Goal: Use online tool/utility: Use online tool/utility

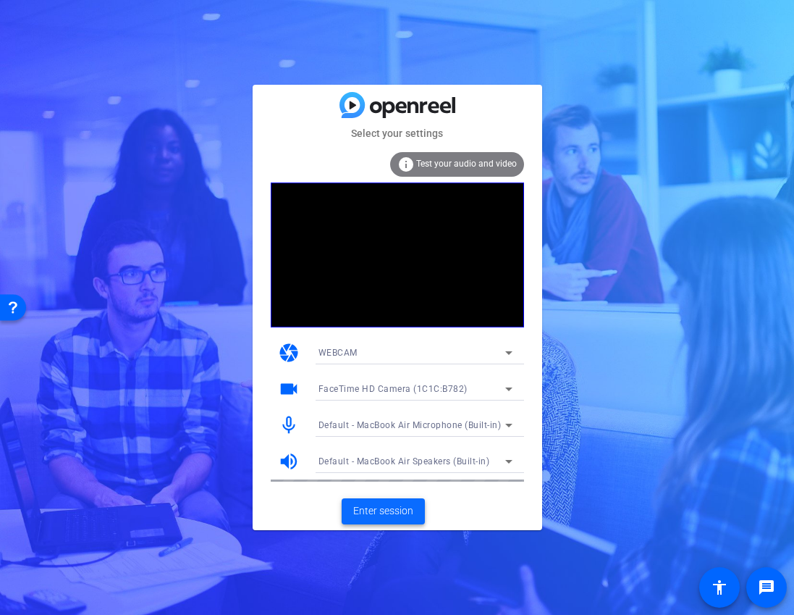
click at [380, 507] on span "Enter session" at bounding box center [383, 510] width 60 height 15
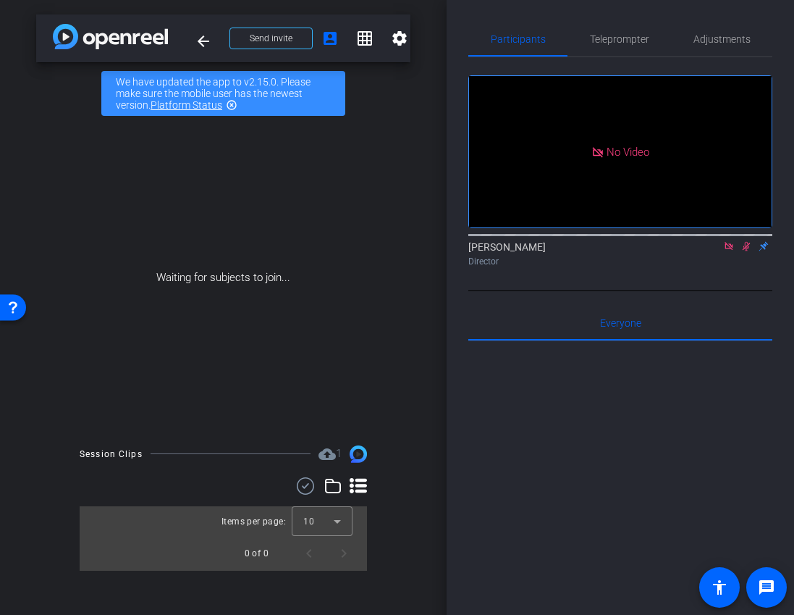
click at [736, 253] on mat-icon at bounding box center [728, 246] width 17 height 13
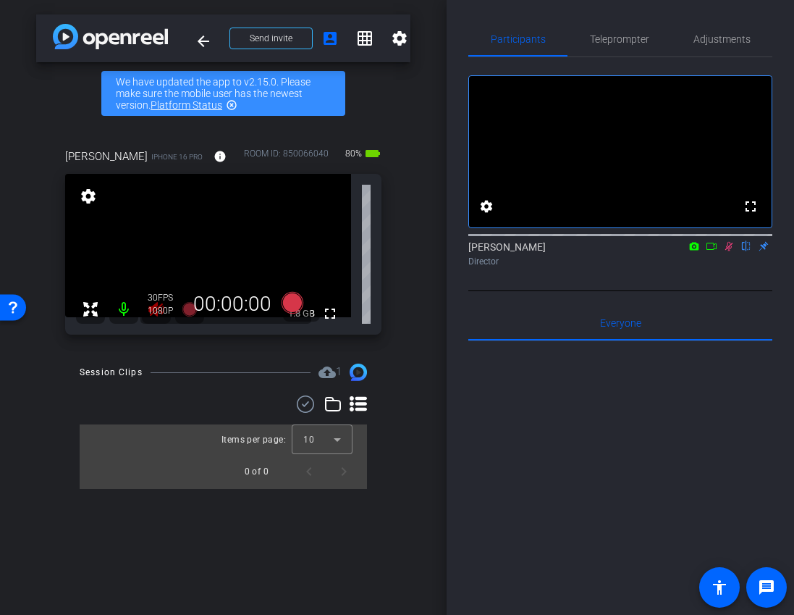
click at [730, 251] on icon at bounding box center [729, 246] width 8 height 9
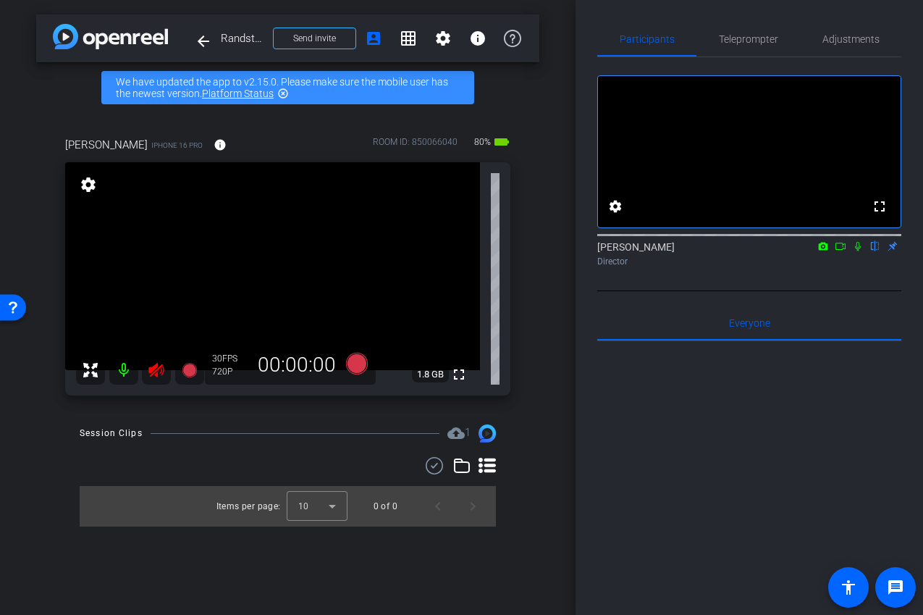
click at [145, 373] on mat-icon at bounding box center [156, 369] width 29 height 29
click at [793, 39] on span "Adjustments" at bounding box center [850, 39] width 57 height 10
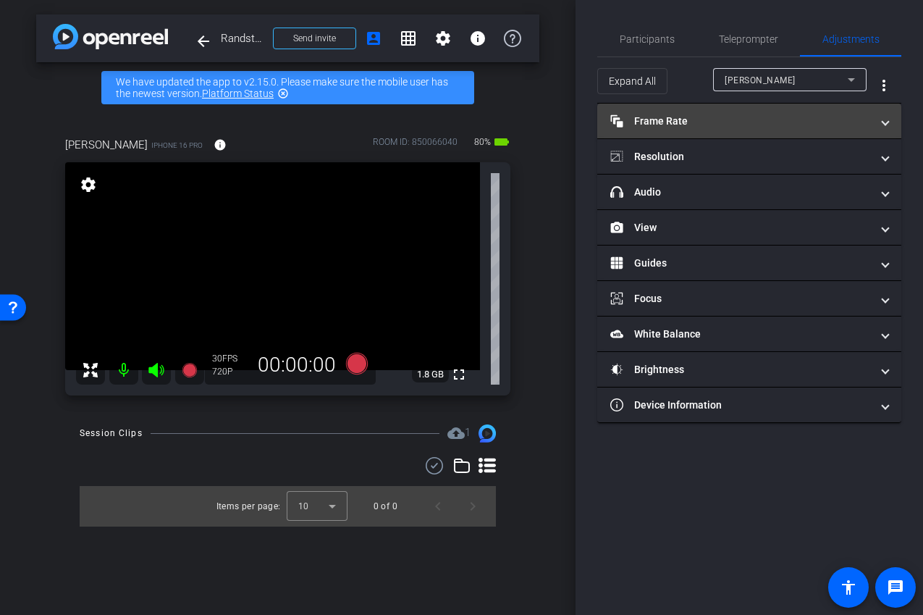
click at [740, 130] on mat-expansion-panel-header "Frame Rate Frame Rate" at bounding box center [749, 121] width 304 height 35
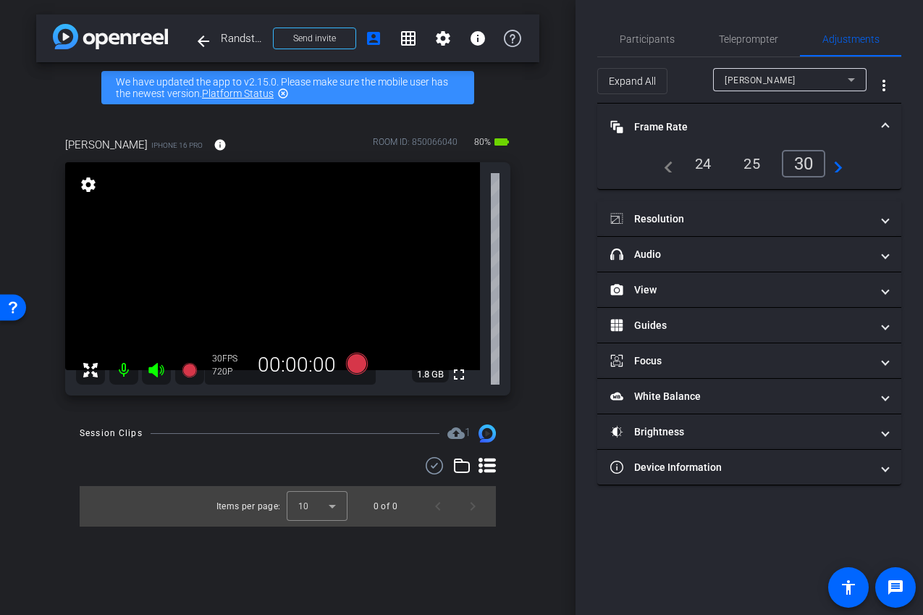
click at [701, 164] on div "24" at bounding box center [703, 163] width 38 height 25
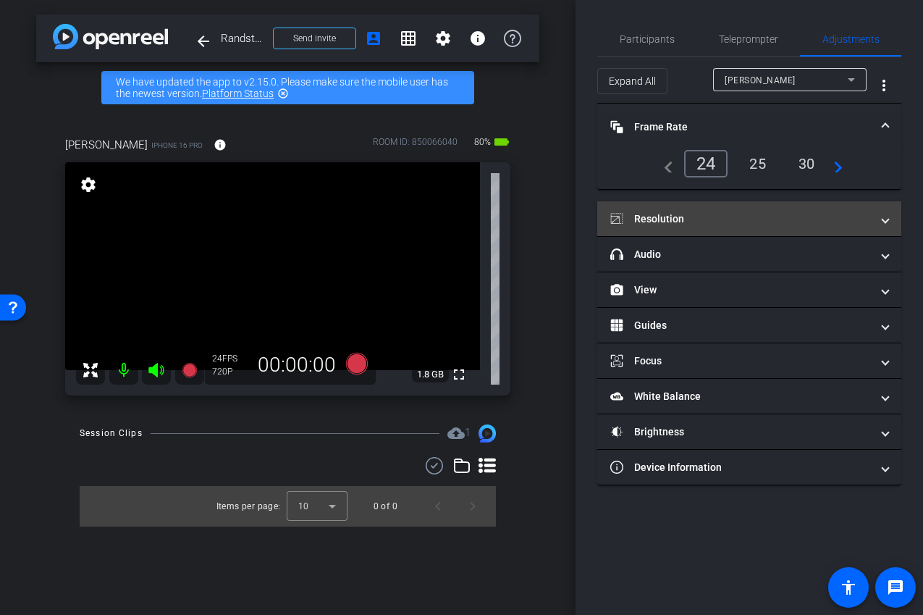
click at [714, 229] on mat-expansion-panel-header "Resolution" at bounding box center [749, 218] width 304 height 35
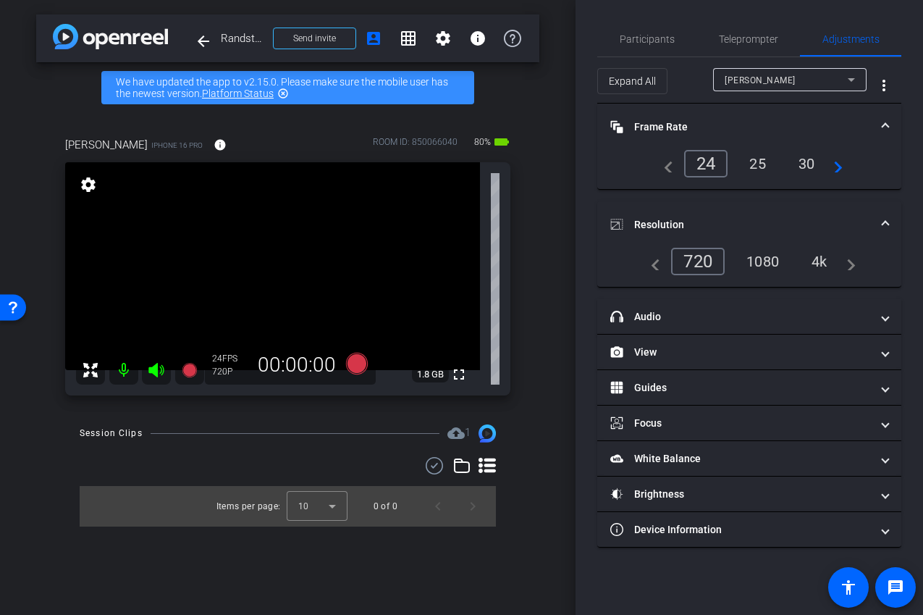
click at [776, 259] on div "1080" at bounding box center [762, 261] width 54 height 25
click at [772, 228] on mat-panel-title "Resolution" at bounding box center [740, 224] width 261 height 15
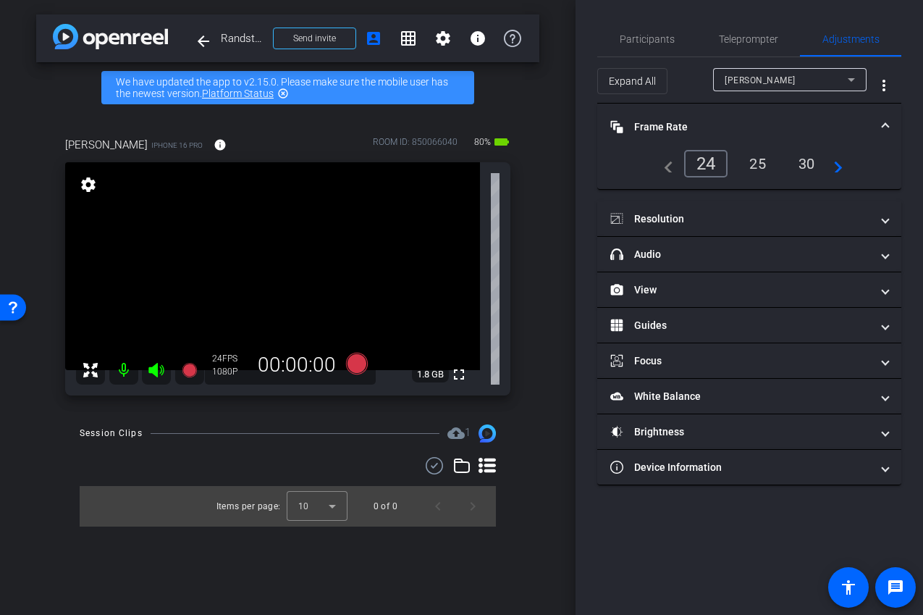
click at [757, 105] on mat-expansion-panel-header "Frame Rate Frame Rate" at bounding box center [749, 127] width 304 height 46
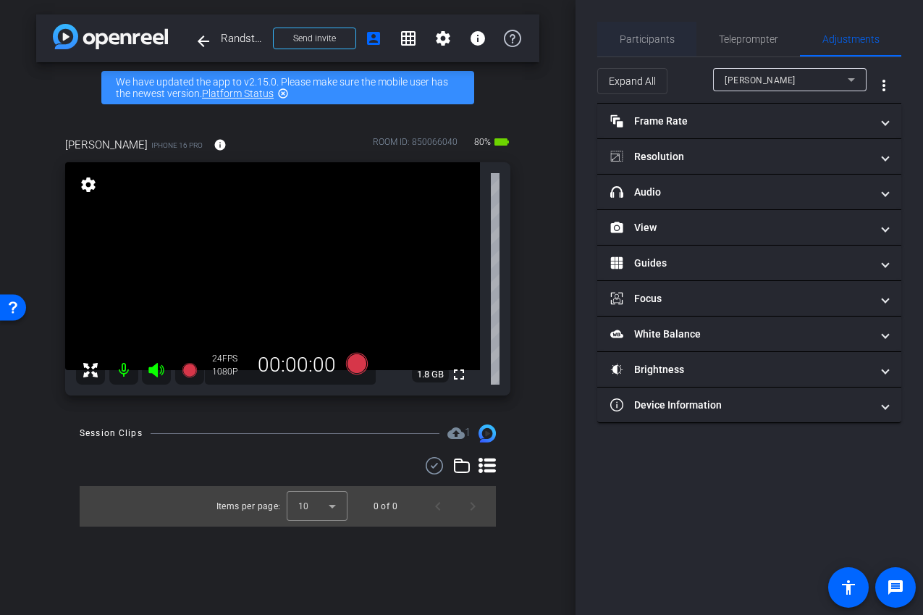
click at [629, 45] on span "Participants" at bounding box center [647, 39] width 55 height 35
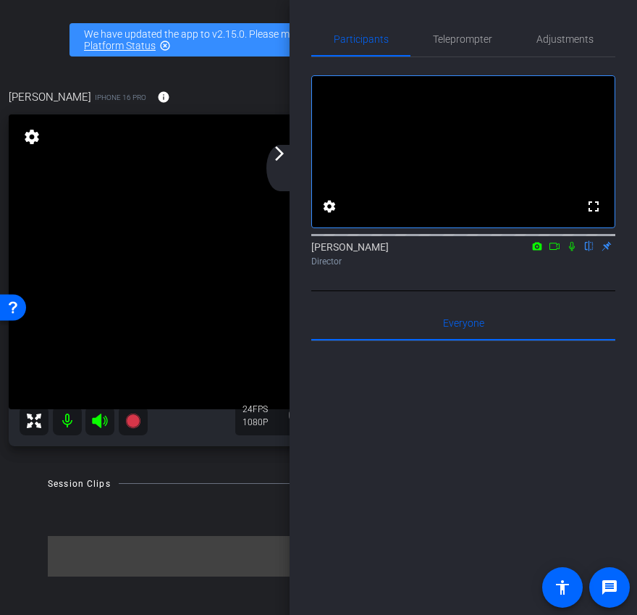
click at [282, 156] on mat-icon "arrow_forward_ios" at bounding box center [279, 153] width 17 height 17
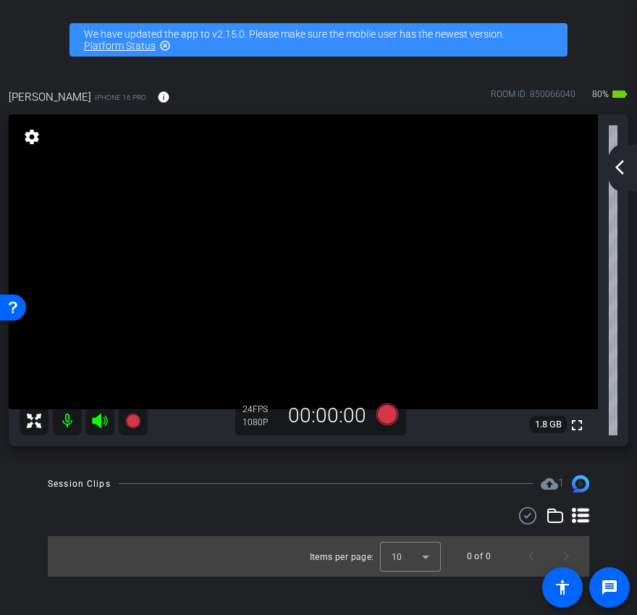
click at [620, 173] on mat-icon "arrow_back_ios_new" at bounding box center [619, 167] width 17 height 17
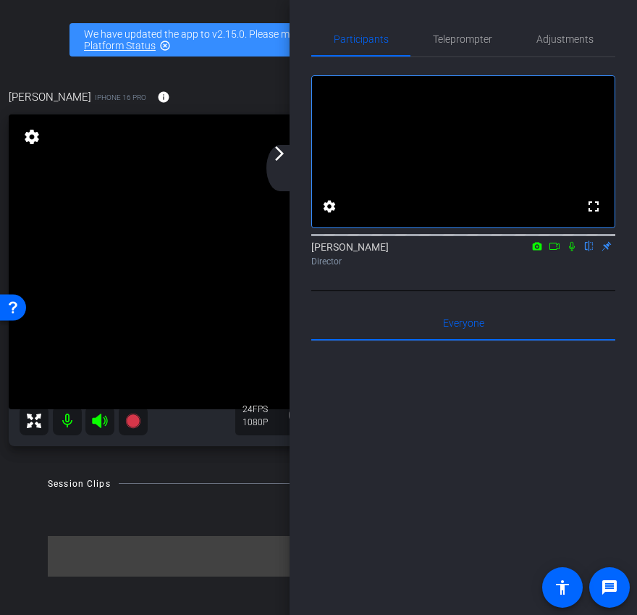
click at [575, 251] on icon at bounding box center [572, 246] width 12 height 10
click at [572, 251] on icon at bounding box center [572, 246] width 12 height 10
click at [285, 180] on div "arrow_back_ios_new arrow_forward_ios" at bounding box center [281, 168] width 30 height 46
click at [277, 164] on div "arrow_back_ios_new arrow_forward_ios" at bounding box center [279, 168] width 30 height 46
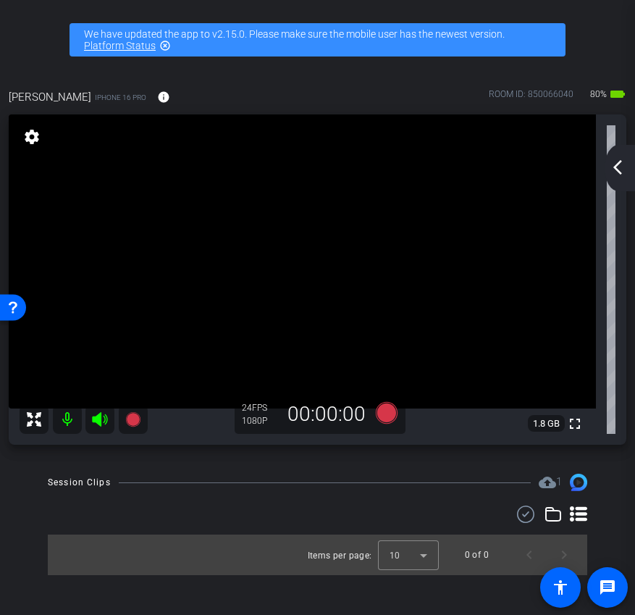
click at [616, 170] on mat-icon "arrow_back_ios_new" at bounding box center [617, 167] width 17 height 17
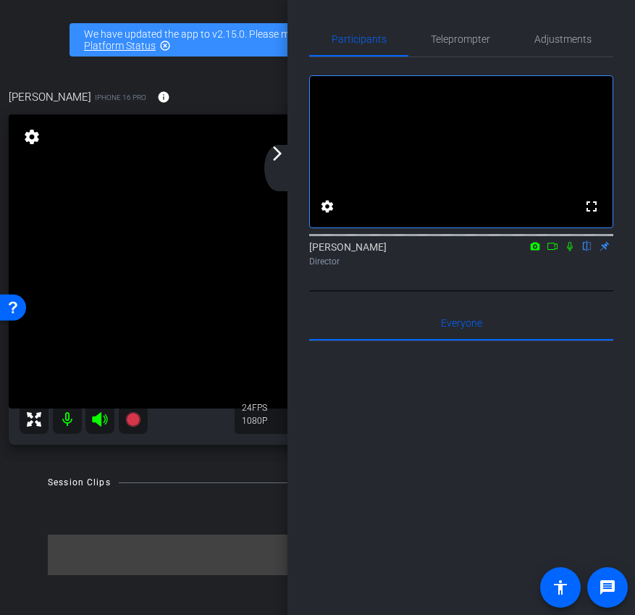
click at [277, 165] on div "arrow_back_ios_new arrow_forward_ios" at bounding box center [279, 168] width 30 height 46
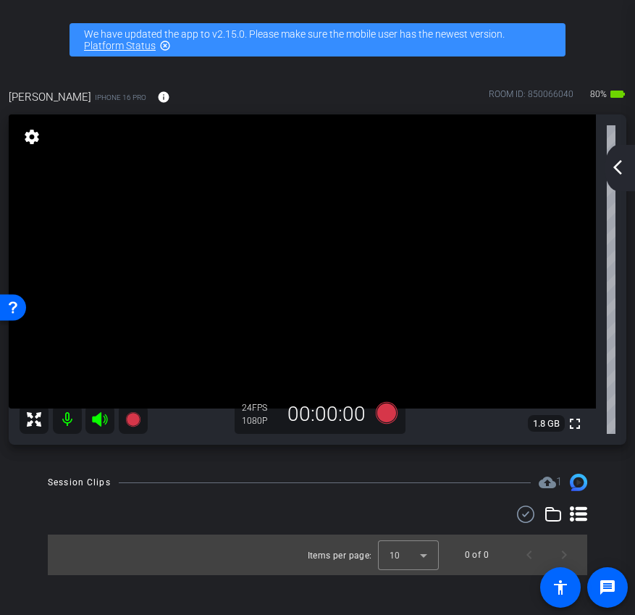
click at [618, 161] on mat-icon "arrow_back_ios_new" at bounding box center [617, 167] width 17 height 17
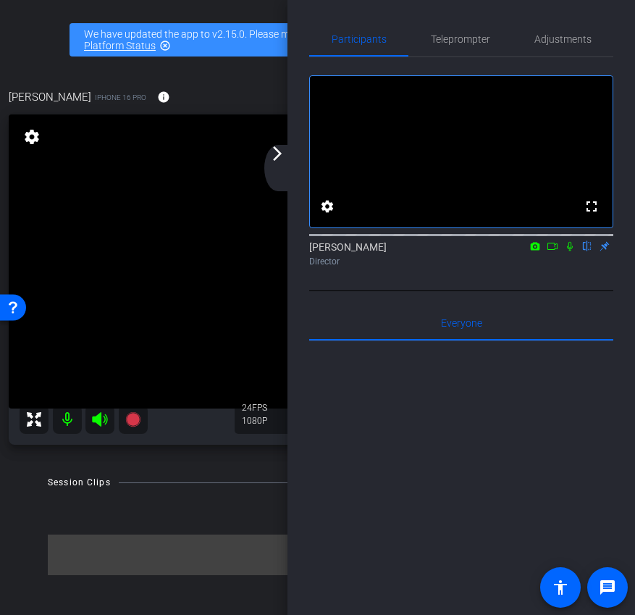
click at [287, 164] on div "arrow_back_ios_new arrow_forward_ios" at bounding box center [279, 168] width 30 height 46
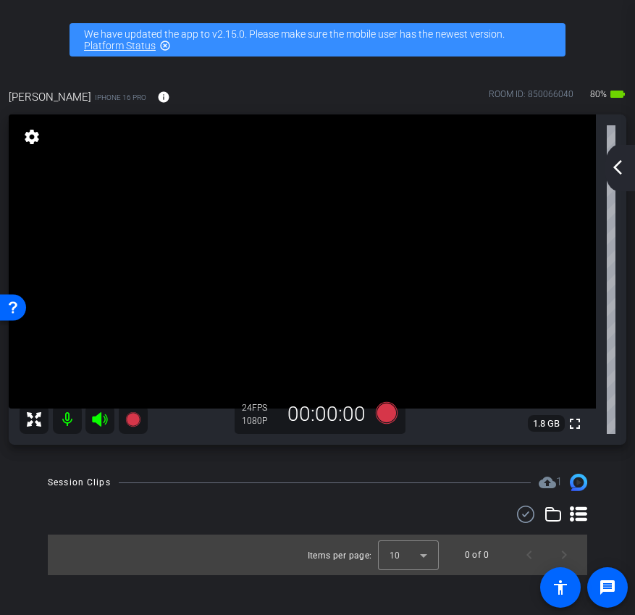
click at [628, 171] on div "arrow_back_ios_new arrow_forward_ios" at bounding box center [619, 168] width 30 height 46
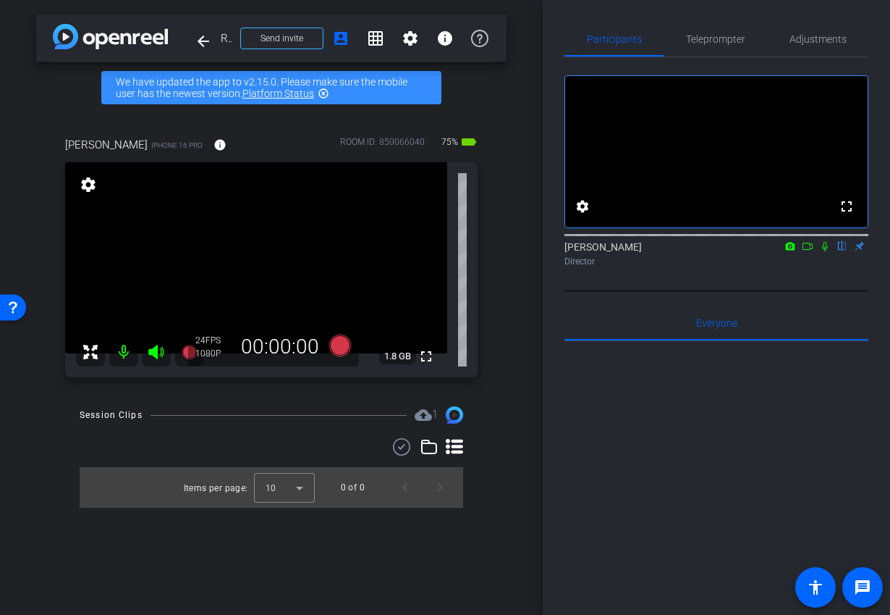
click at [793, 251] on icon at bounding box center [808, 246] width 12 height 10
click at [793, 253] on mat-icon at bounding box center [842, 246] width 17 height 13
